Goal: Transaction & Acquisition: Purchase product/service

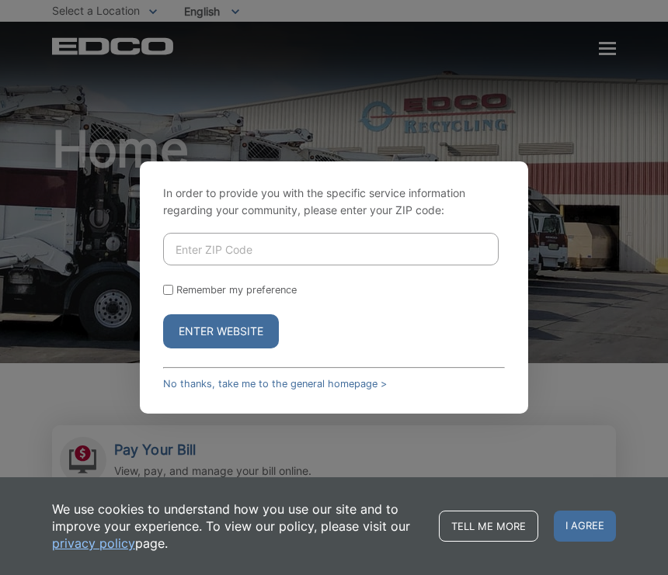
click at [262, 261] on input "Enter ZIP Code" at bounding box center [330, 249] width 335 height 33
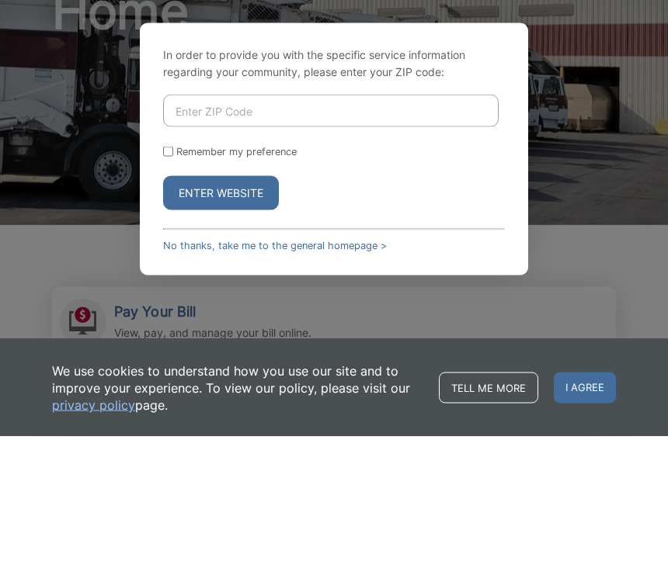
type input "92020"
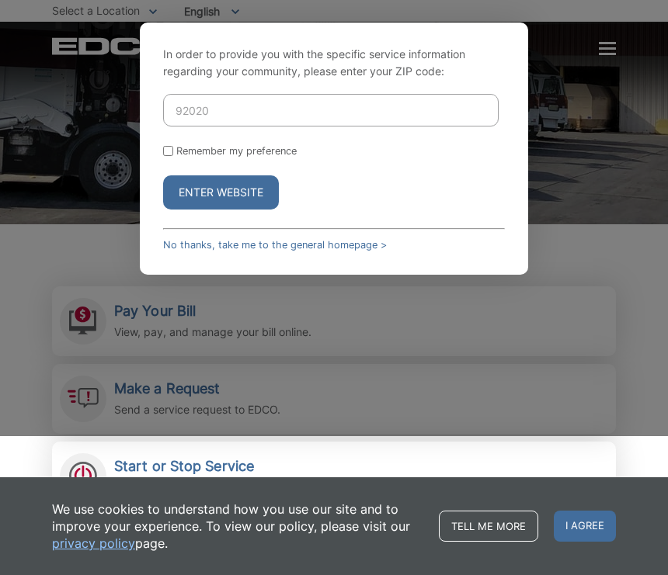
click at [238, 206] on button "Enter Website" at bounding box center [221, 192] width 116 height 34
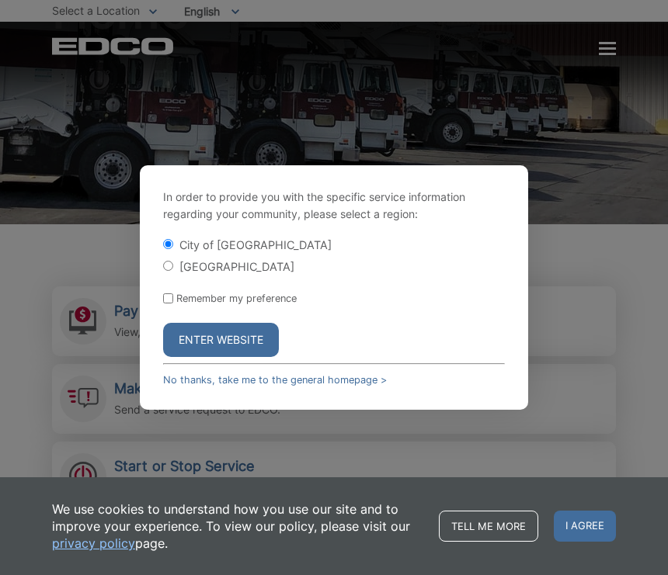
click at [180, 304] on label "Remember my preference" at bounding box center [236, 299] width 120 height 12
click at [173, 304] on input "Remember my preference" at bounding box center [168, 298] width 10 height 10
checkbox input "true"
click at [175, 303] on form "City of El Cajon El Cajon County Remember my preference Enter Website" at bounding box center [334, 297] width 342 height 120
click at [248, 344] on button "Enter Website" at bounding box center [221, 340] width 116 height 34
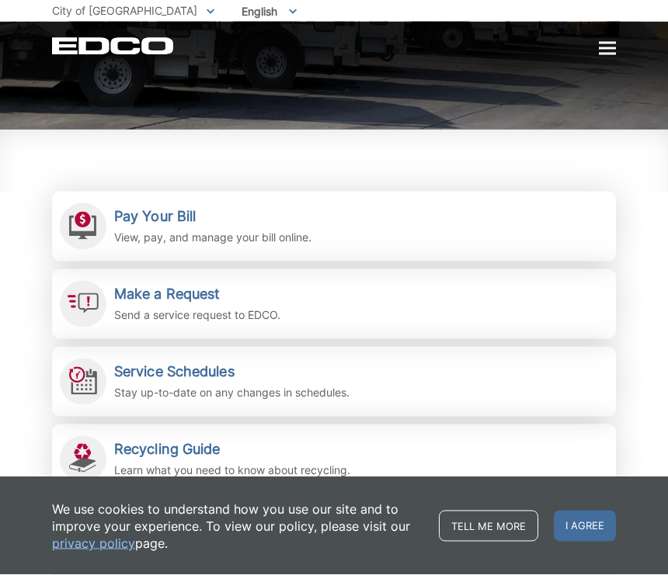
scroll to position [235, 0]
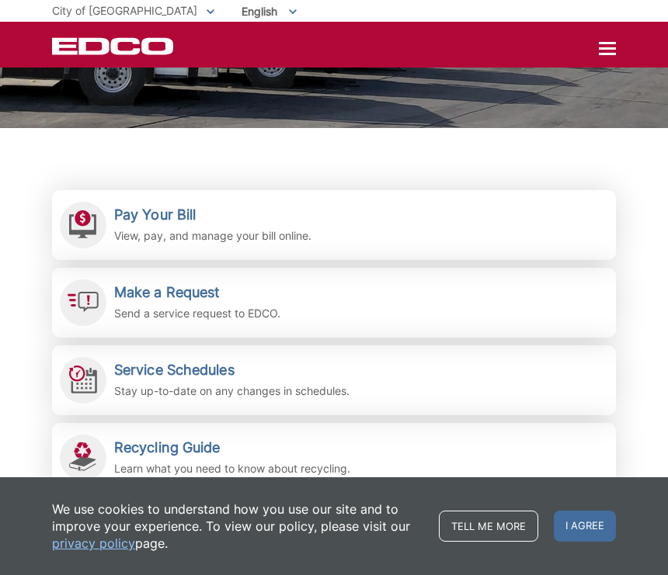
click at [189, 225] on div "Pay Your Bill View, pay, and manage your bill online." at bounding box center [212, 225] width 197 height 38
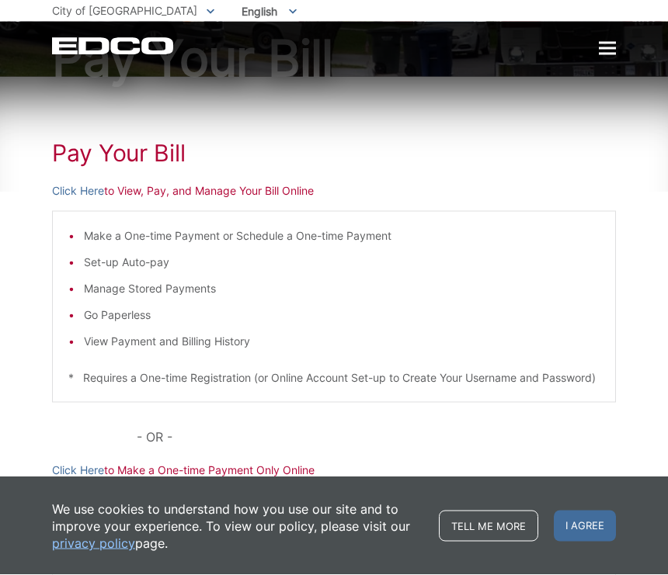
scroll to position [113, 0]
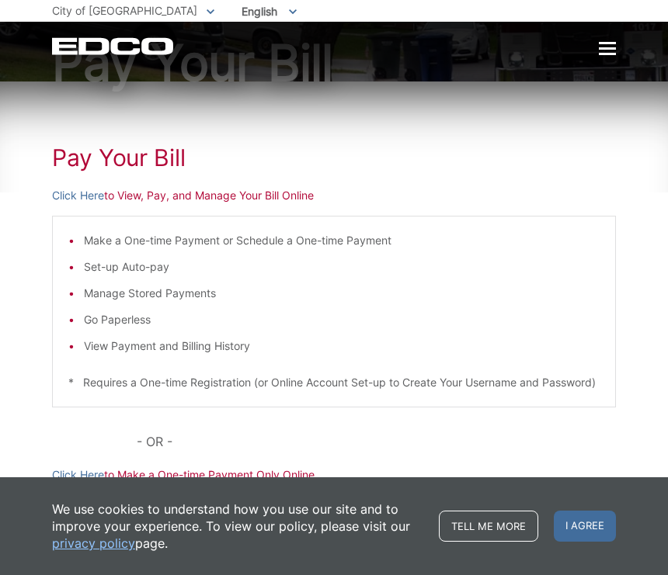
click at [158, 270] on li "Set-up Auto-pay" at bounding box center [341, 266] width 515 height 17
click at [106, 270] on li "Set-up Auto-pay" at bounding box center [341, 266] width 515 height 17
click at [211, 195] on p "Click Here to View, Pay, and Manage Your Bill Online" at bounding box center [334, 195] width 564 height 17
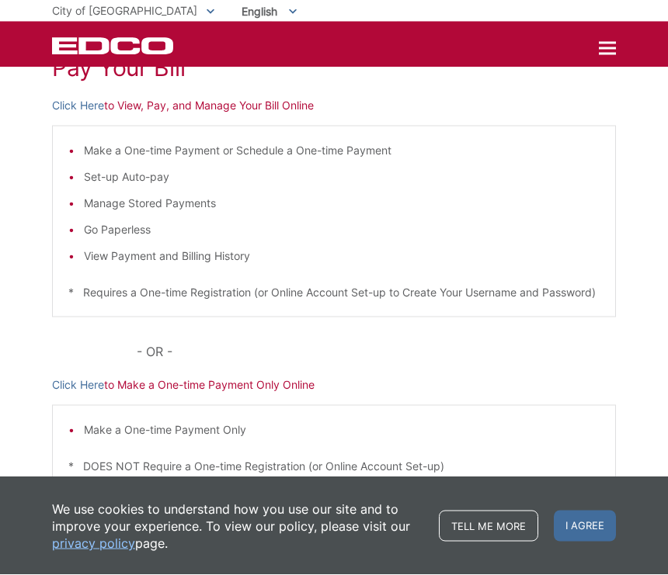
scroll to position [118, 0]
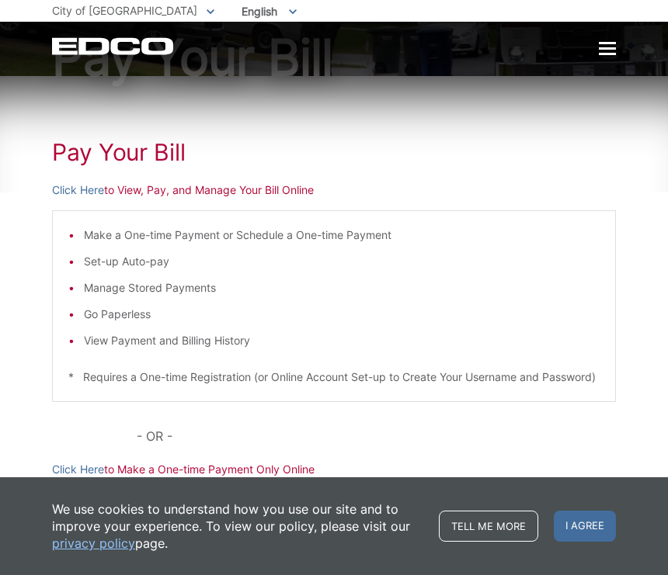
click at [94, 193] on link "Click Here" at bounding box center [78, 190] width 52 height 17
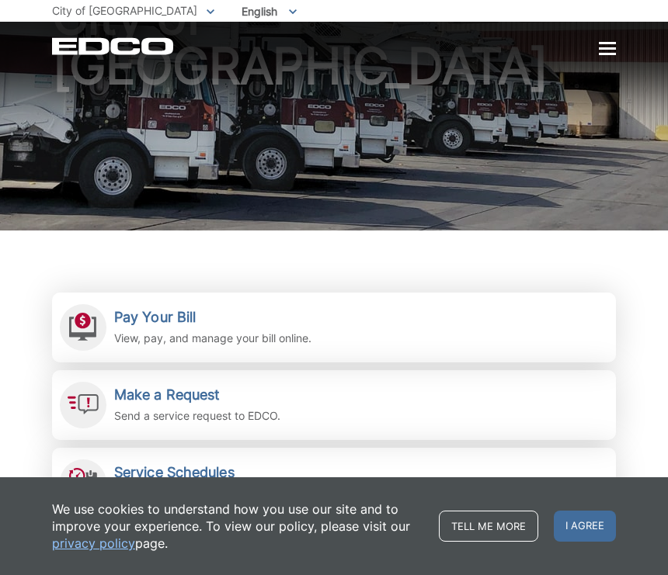
scroll to position [134, 0]
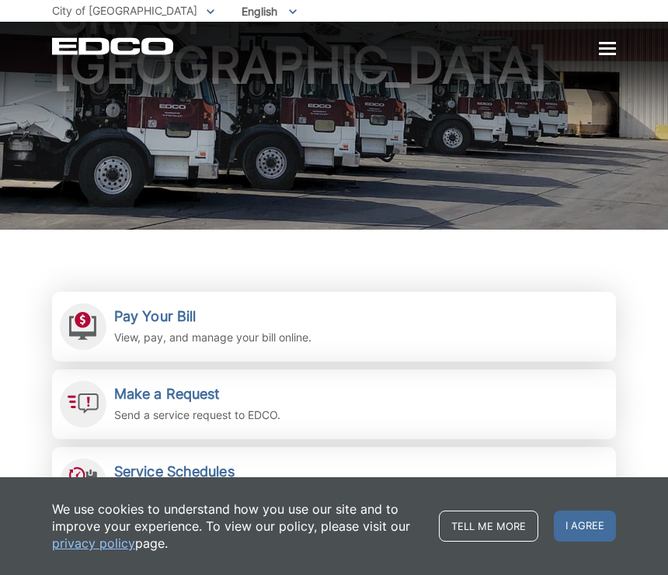
click at [174, 335] on p "View, pay, and manage your bill online." at bounding box center [212, 337] width 197 height 17
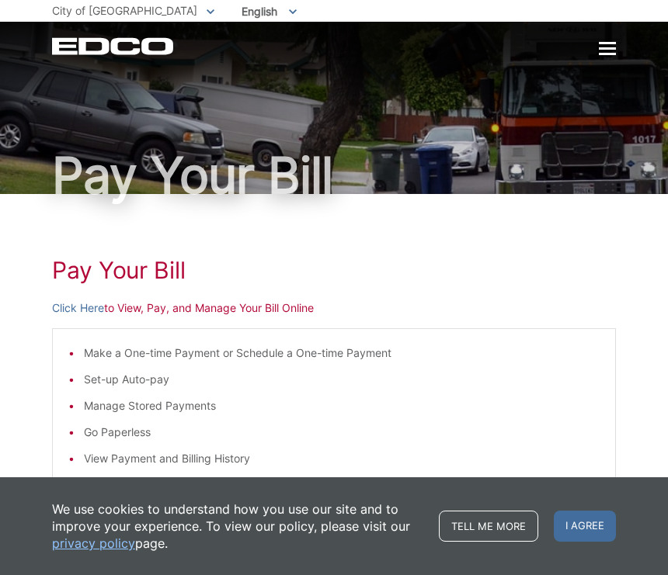
click at [191, 307] on p "Click Here to View, Pay, and Manage Your Bill Online" at bounding box center [334, 308] width 564 height 17
click at [242, 307] on p "Click Here to View, Pay, and Manage Your Bill Online" at bounding box center [334, 308] width 564 height 17
click at [196, 314] on p "Click Here to View, Pay, and Manage Your Bill Online" at bounding box center [334, 308] width 564 height 17
click at [200, 312] on p "Click Here to View, Pay, and Manage Your Bill Online" at bounding box center [334, 308] width 564 height 17
click at [160, 316] on p "Click Here to View, Pay, and Manage Your Bill Online" at bounding box center [334, 308] width 564 height 17
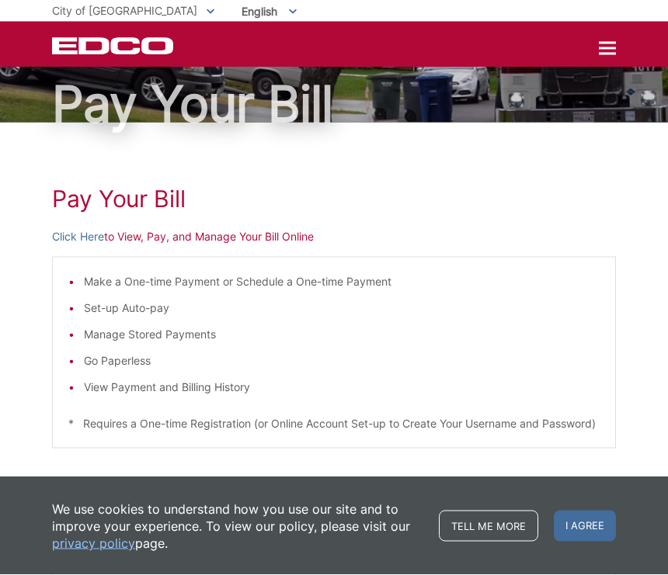
scroll to position [55, 0]
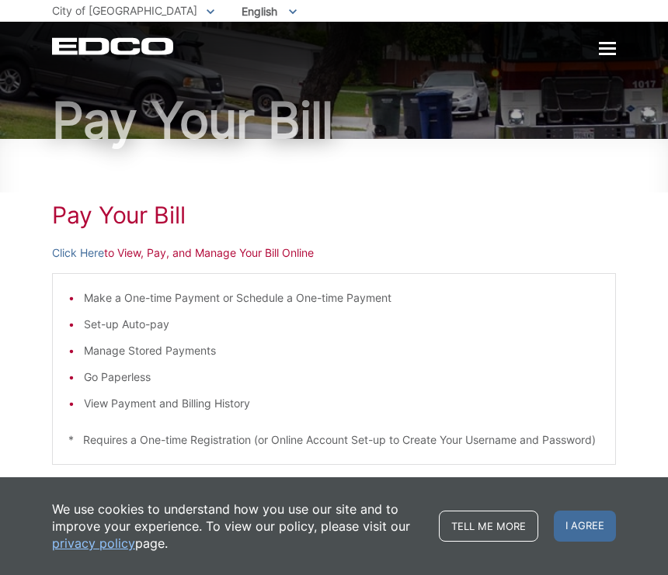
click at [196, 252] on p "Click Here to View, Pay, and Manage Your Bill Online" at bounding box center [334, 253] width 564 height 17
click at [165, 254] on p "Click Here to View, Pay, and Manage Your Bill Online" at bounding box center [334, 253] width 564 height 17
click at [81, 259] on link "Click Here" at bounding box center [78, 253] width 52 height 17
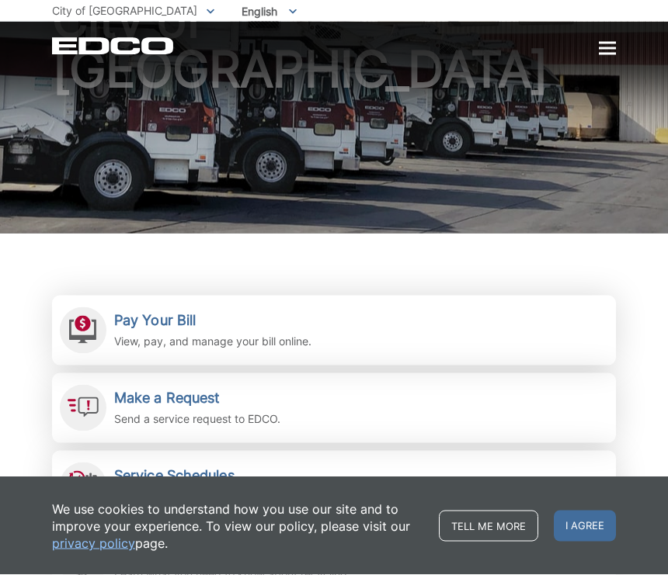
scroll to position [132, 0]
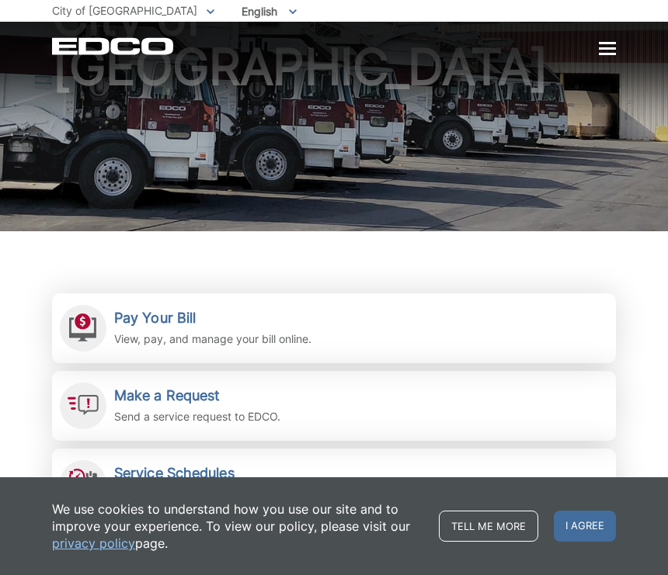
click at [149, 311] on h2 "Pay Your Bill" at bounding box center [212, 318] width 197 height 17
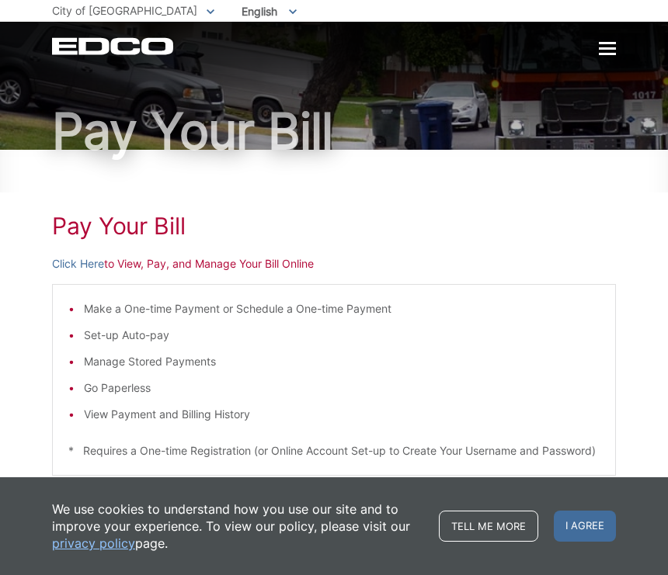
scroll to position [47, 0]
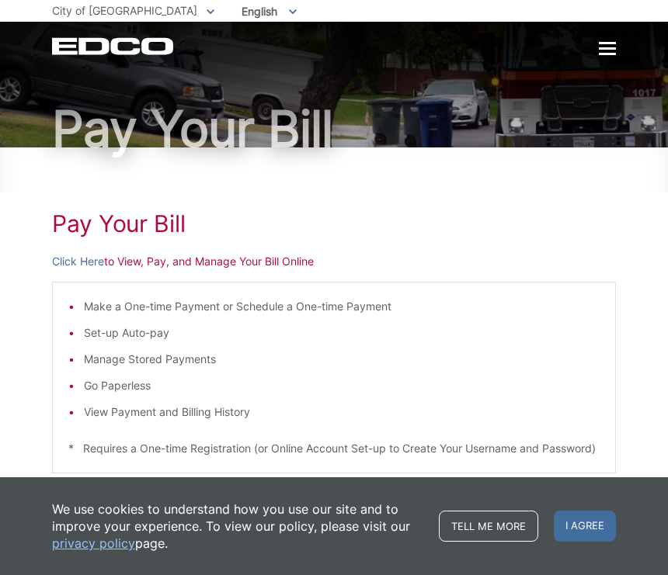
click at [207, 262] on p "Click Here to View, Pay, and Manage Your Bill Online" at bounding box center [334, 261] width 564 height 17
click at [154, 264] on p "Click Here to View, Pay, and Manage Your Bill Online" at bounding box center [334, 261] width 564 height 17
click at [236, 258] on p "Click Here to View, Pay, and Manage Your Bill Online" at bounding box center [334, 261] width 564 height 17
click at [85, 263] on link "Click Here" at bounding box center [78, 261] width 52 height 17
